Goal: Information Seeking & Learning: Find specific fact

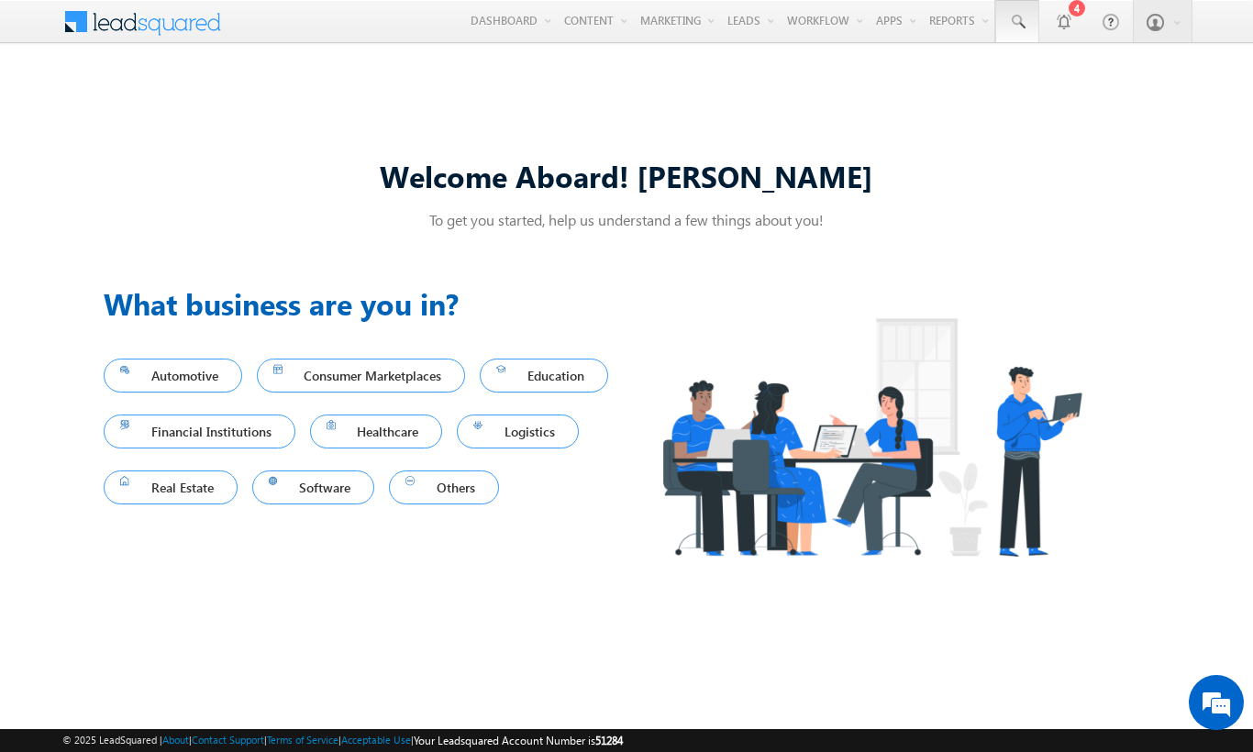
click at [1016, 22] on span at bounding box center [1017, 22] width 18 height 18
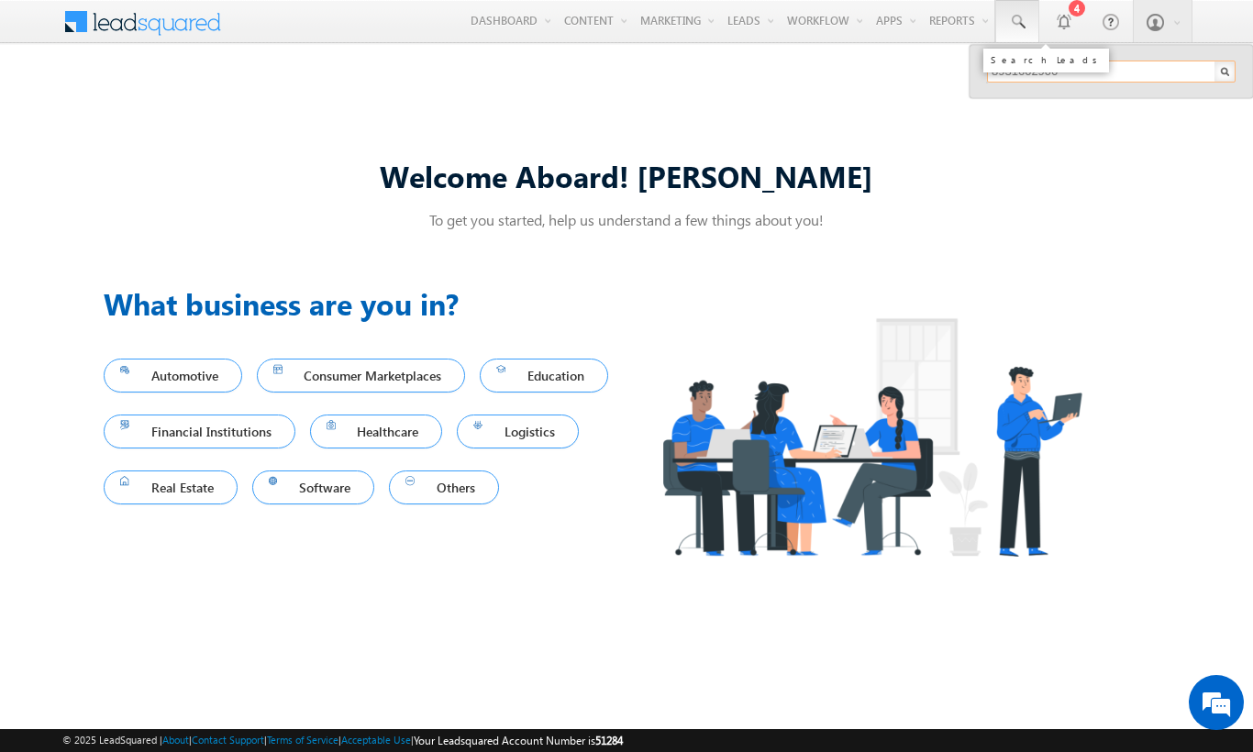
type input "8931602906"
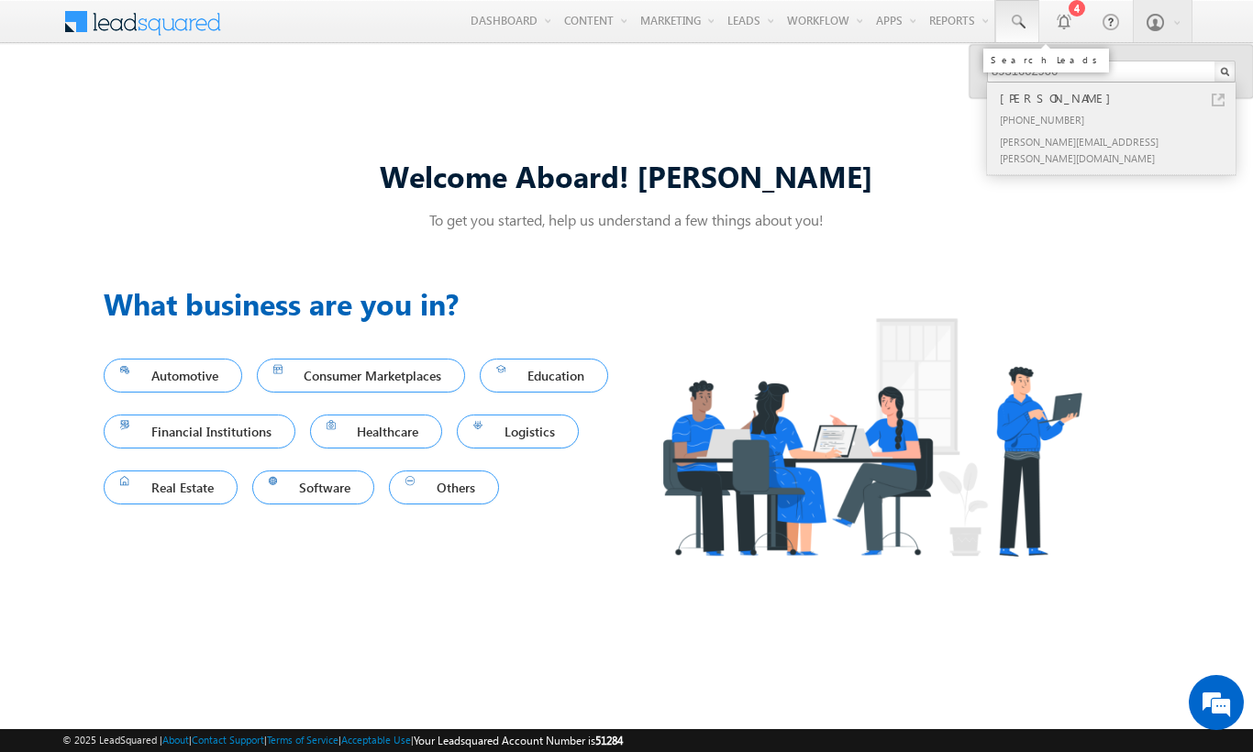
click at [1119, 98] on div "[PERSON_NAME]" at bounding box center [1119, 98] width 246 height 20
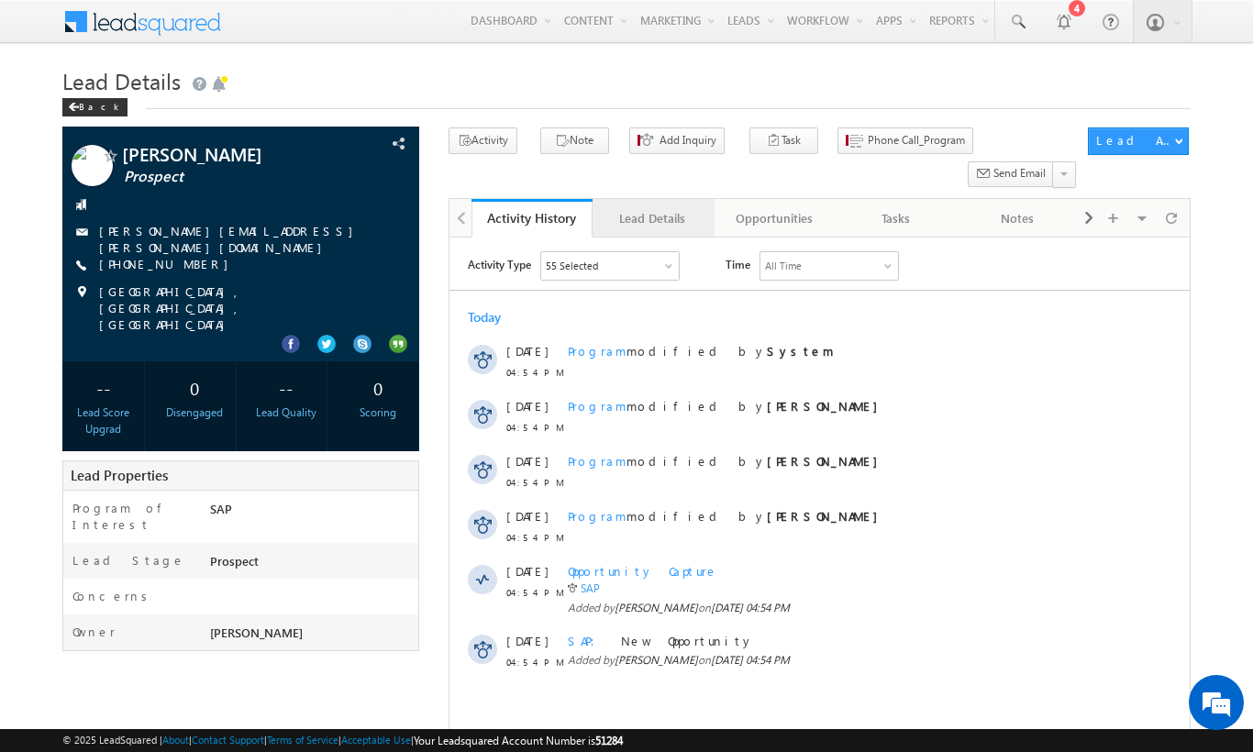
click at [652, 207] on div "Lead Details" at bounding box center [652, 218] width 90 height 22
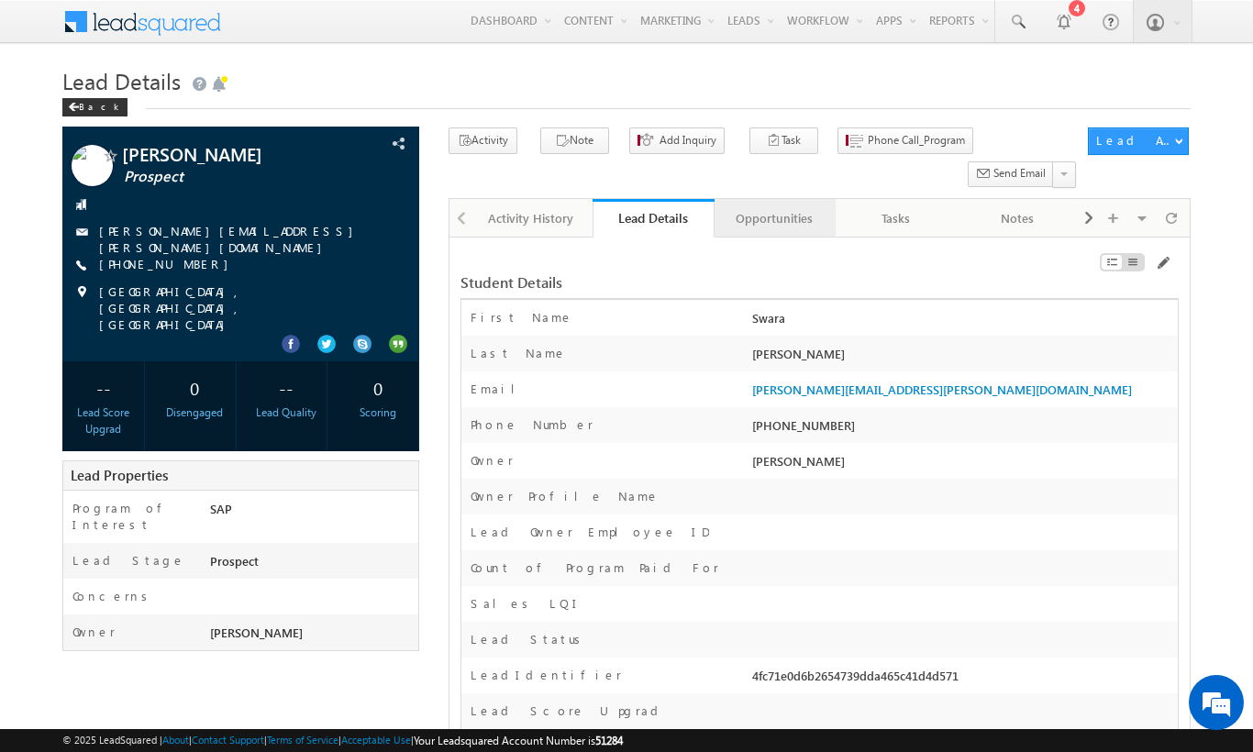
click at [773, 207] on div "Opportunities" at bounding box center [774, 218] width 90 height 22
